Goal: Task Accomplishment & Management: Manage account settings

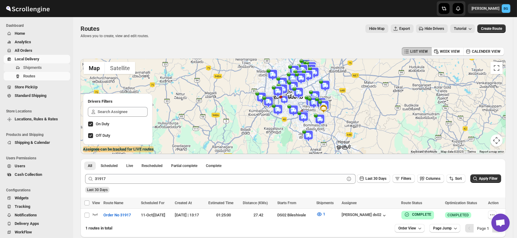
click at [34, 68] on span "Shipments" at bounding box center [32, 67] width 19 height 5
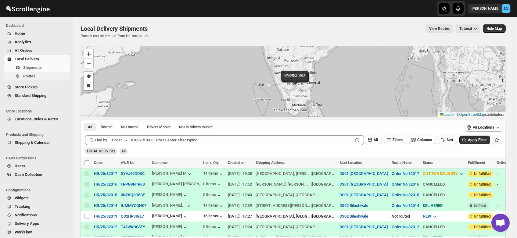
click at [29, 79] on button "Routes" at bounding box center [37, 76] width 66 height 9
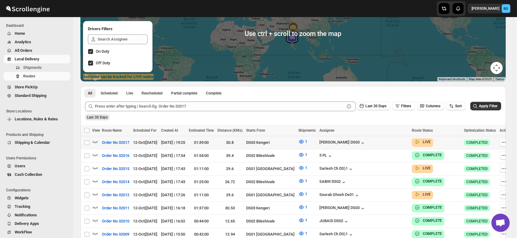
scroll to position [74, 0]
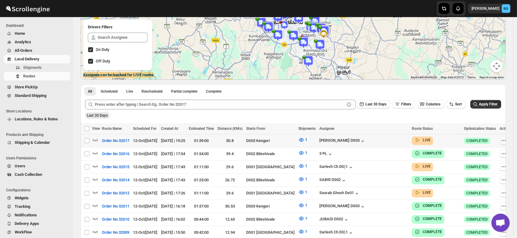
click at [501, 140] on icon "button" at bounding box center [504, 141] width 6 height 6
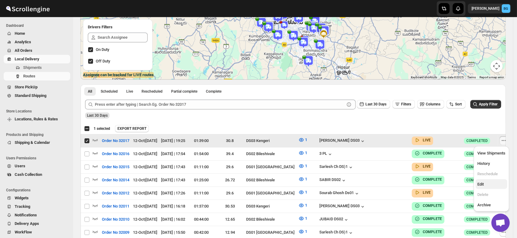
click at [482, 184] on span "Edit" at bounding box center [480, 184] width 6 height 5
checkbox input "false"
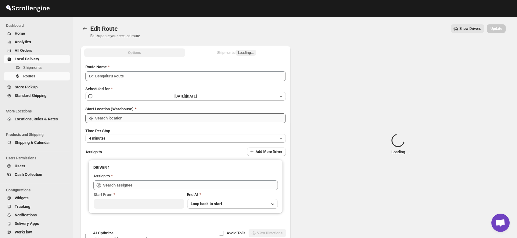
type input "Order No 32017"
type input "DS03 Kengeri"
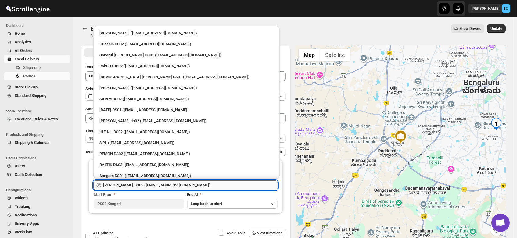
click at [199, 186] on input "[PERSON_NAME] DS03 ([EMAIL_ADDRESS][DOMAIN_NAME])" at bounding box center [190, 186] width 175 height 10
drag, startPoint x: 199, startPoint y: 186, endPoint x: 0, endPoint y: 196, distance: 199.7
click at [0, 196] on div "Skip to content Brajesh Giri BG Dashboard Home Analytics All Orders Local Deliv…" at bounding box center [258, 139] width 517 height 279
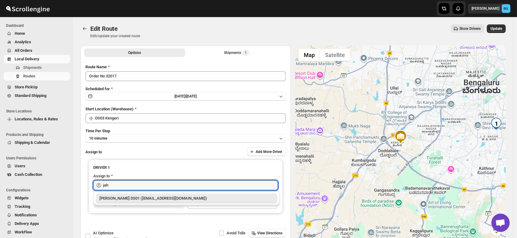
click at [143, 196] on div "[PERSON_NAME] DS01 ([EMAIL_ADDRESS][DOMAIN_NAME])" at bounding box center [186, 199] width 174 height 6
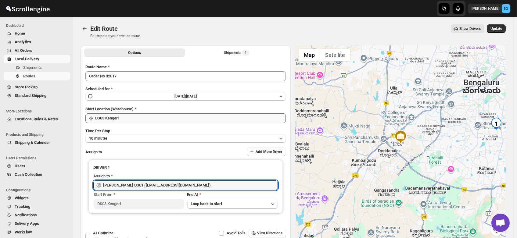
type input "[PERSON_NAME] DS01 ([EMAIL_ADDRESS][DOMAIN_NAME])"
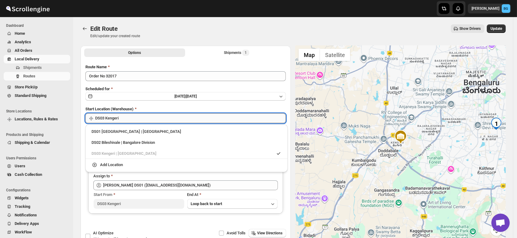
click at [118, 120] on input "DS03 Kengeri" at bounding box center [190, 118] width 191 height 10
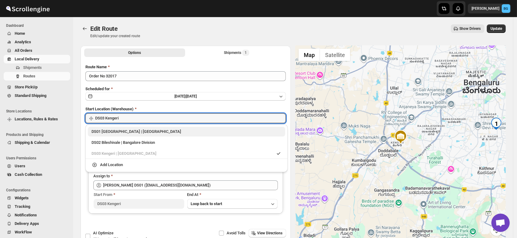
click at [110, 134] on div "DS01 Sarjapur | Bengaluru" at bounding box center [186, 132] width 190 height 6
type input "DS01 [GEOGRAPHIC_DATA]"
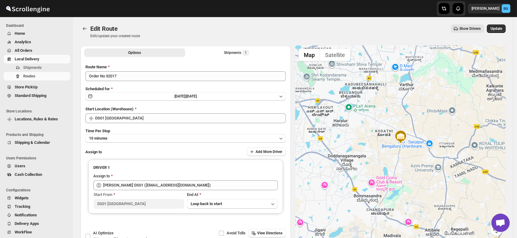
click at [196, 34] on div "Edit Route Edit/update your created route Show Drivers More actions Show Driver…" at bounding box center [293, 31] width 425 height 14
click at [499, 29] on span "Update" at bounding box center [496, 28] width 12 height 5
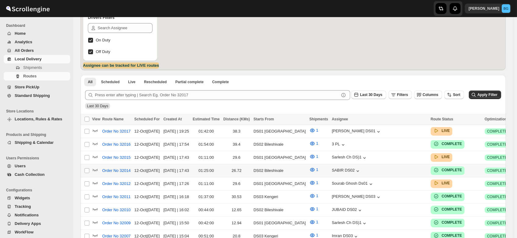
scroll to position [85, 0]
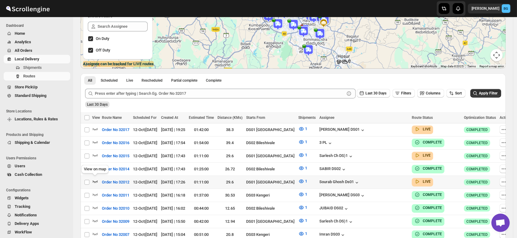
click at [94, 180] on icon "button" at bounding box center [95, 181] width 6 height 6
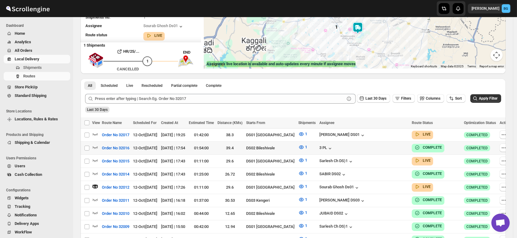
scroll to position [0, 0]
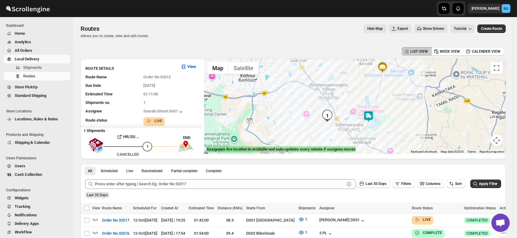
click at [372, 117] on img at bounding box center [368, 116] width 12 height 12
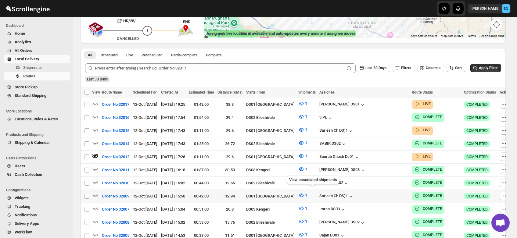
scroll to position [115, 0]
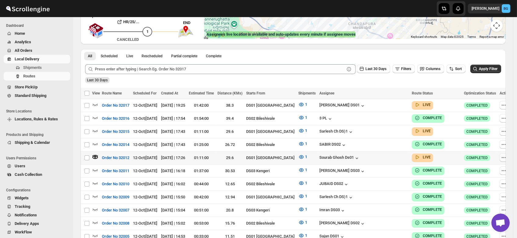
click at [501, 155] on icon "button" at bounding box center [504, 158] width 6 height 6
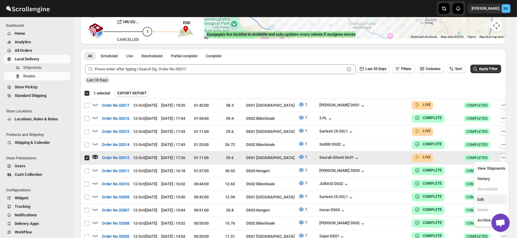
click at [483, 201] on span "Edit" at bounding box center [480, 199] width 6 height 5
checkbox input "false"
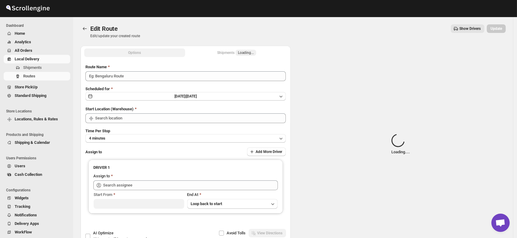
type input "Order No 32012"
type input "DS01 [GEOGRAPHIC_DATA]"
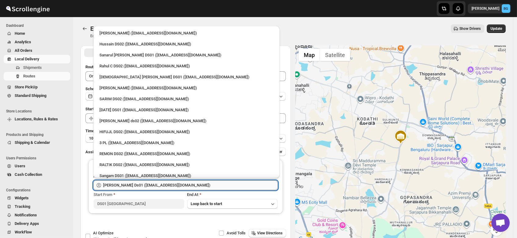
click at [190, 188] on input "[PERSON_NAME] Ds01 ([EMAIL_ADDRESS][DOMAIN_NAME])" at bounding box center [190, 186] width 175 height 10
drag, startPoint x: 190, startPoint y: 188, endPoint x: 66, endPoint y: 194, distance: 124.6
click at [66, 194] on div "Skip to content [PERSON_NAME] BG Dashboard Home Analytics All Orders Local Deli…" at bounding box center [258, 139] width 517 height 279
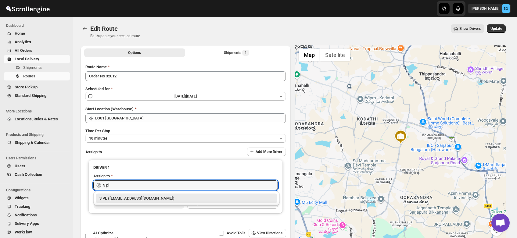
click at [131, 198] on div "3 PL ([EMAIL_ADDRESS][DOMAIN_NAME])" at bounding box center [186, 199] width 174 height 6
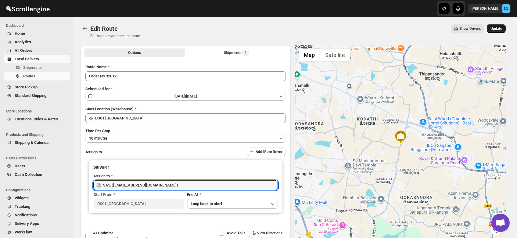
type input "3 PL ([EMAIL_ADDRESS][DOMAIN_NAME])"
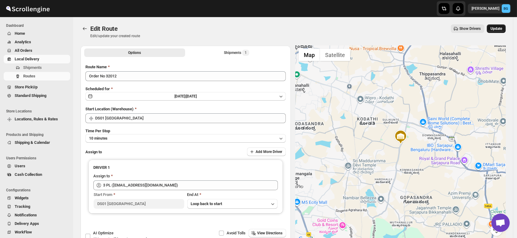
click at [500, 29] on span "Update" at bounding box center [496, 28] width 12 height 5
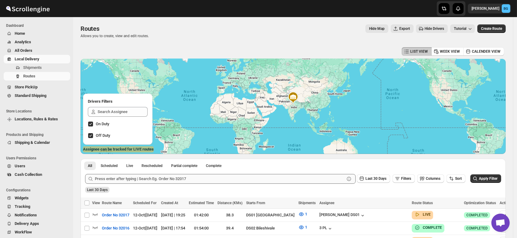
scroll to position [100, 0]
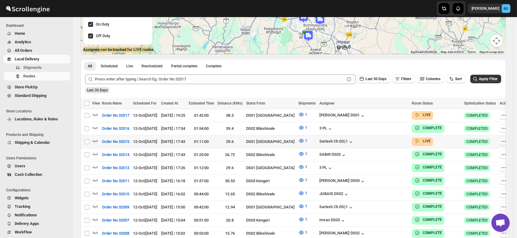
click at [501, 138] on icon "button" at bounding box center [504, 141] width 6 height 6
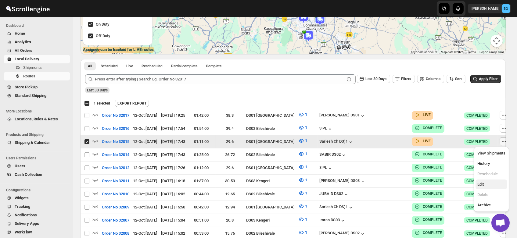
click at [483, 182] on span "Edit" at bounding box center [480, 184] width 6 height 5
checkbox input "false"
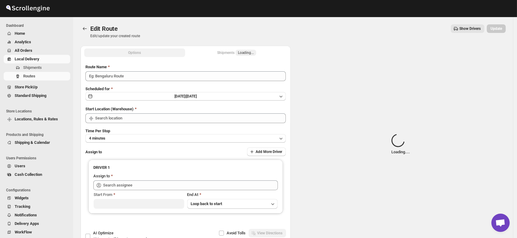
type input "Order No 32015"
type input "DS01 [GEOGRAPHIC_DATA]"
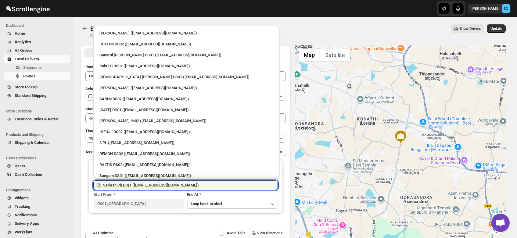
drag, startPoint x: 186, startPoint y: 185, endPoint x: 74, endPoint y: 191, distance: 111.7
click at [74, 191] on div "Edit Route. This page is ready Edit Route Edit/update your created route Show D…" at bounding box center [293, 132] width 440 height 231
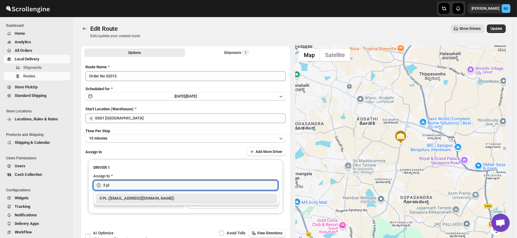
click at [110, 197] on div "3 PL ([EMAIL_ADDRESS][DOMAIN_NAME])" at bounding box center [186, 199] width 174 height 6
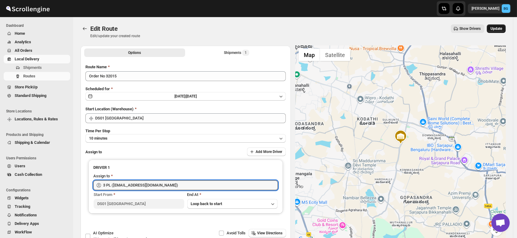
type input "3 PL ([EMAIL_ADDRESS][DOMAIN_NAME])"
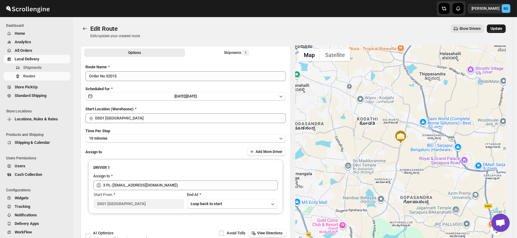
click at [500, 29] on span "Update" at bounding box center [496, 28] width 12 height 5
